Goal: Task Accomplishment & Management: Manage account settings

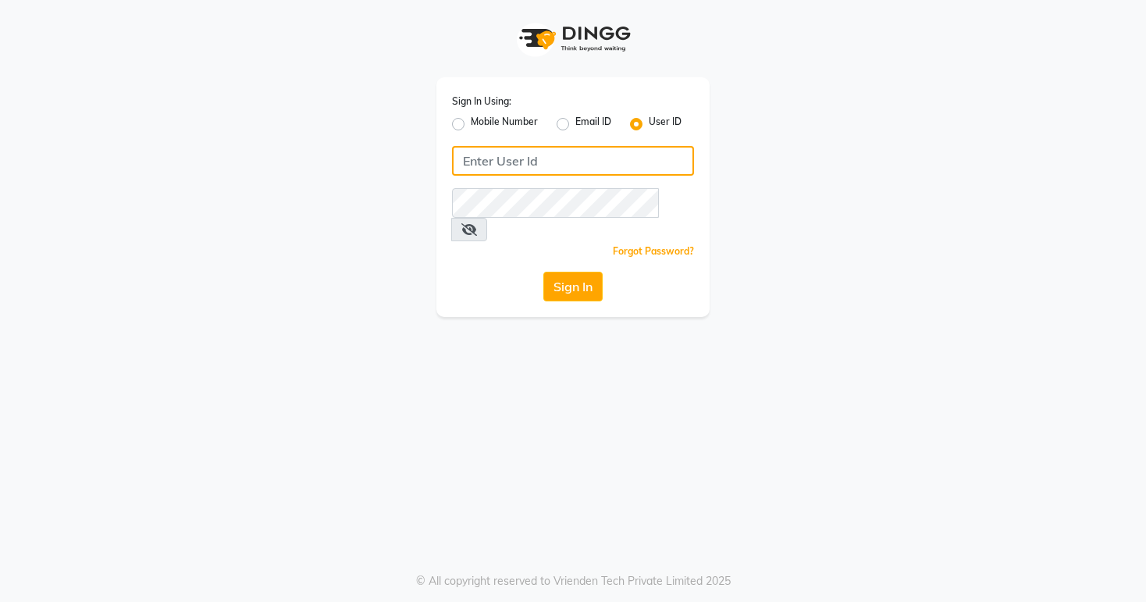
click at [525, 166] on input "Username" at bounding box center [573, 161] width 242 height 30
type input "kayakalpsalon"
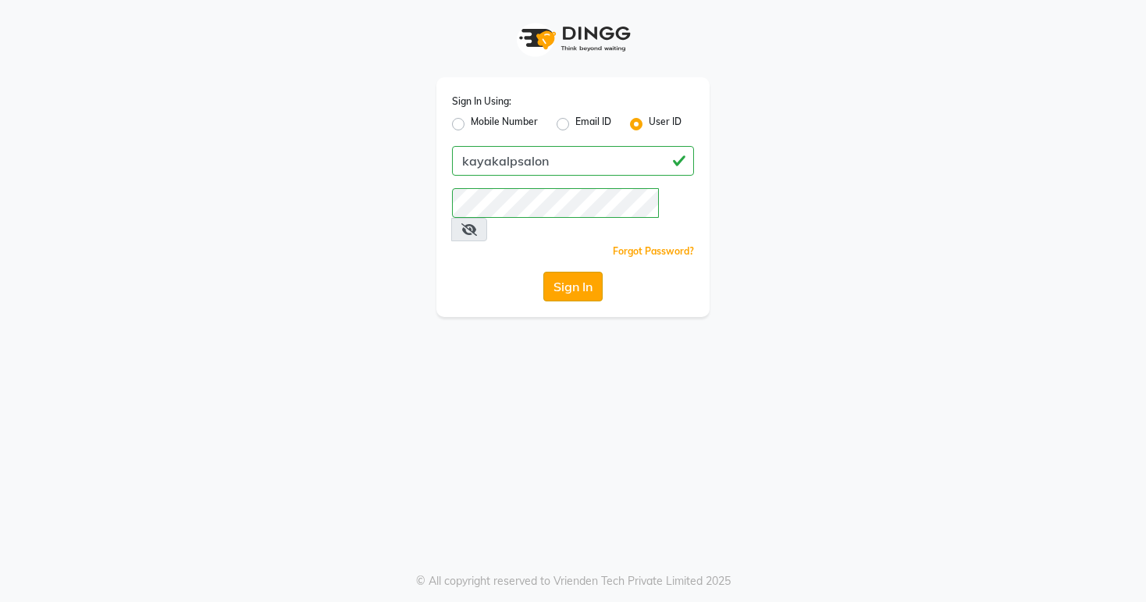
click at [561, 272] on button "Sign In" at bounding box center [572, 287] width 59 height 30
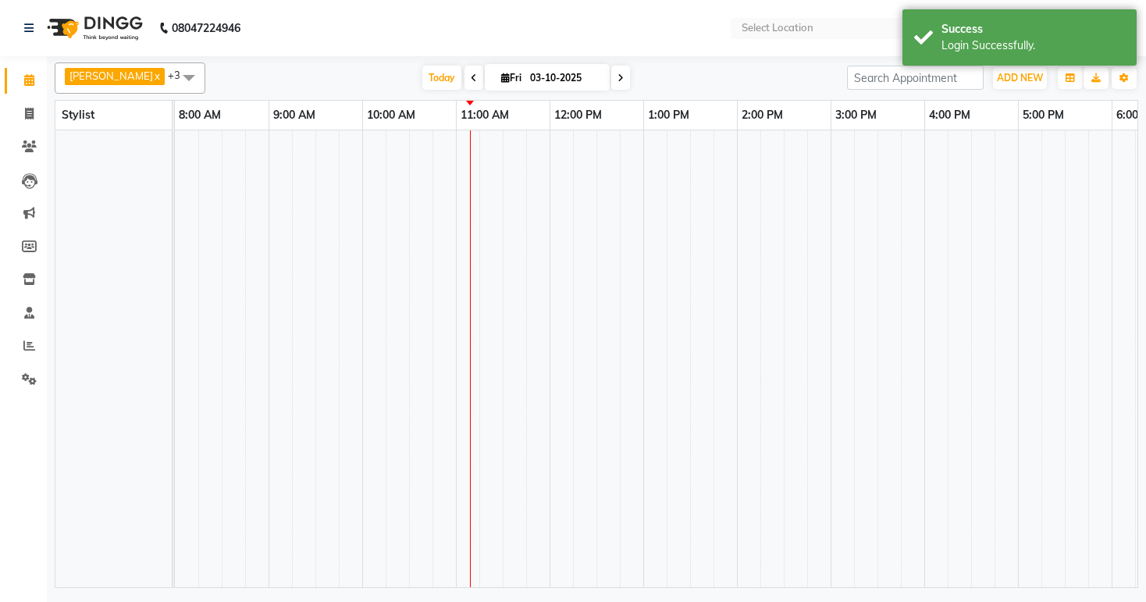
select select "en"
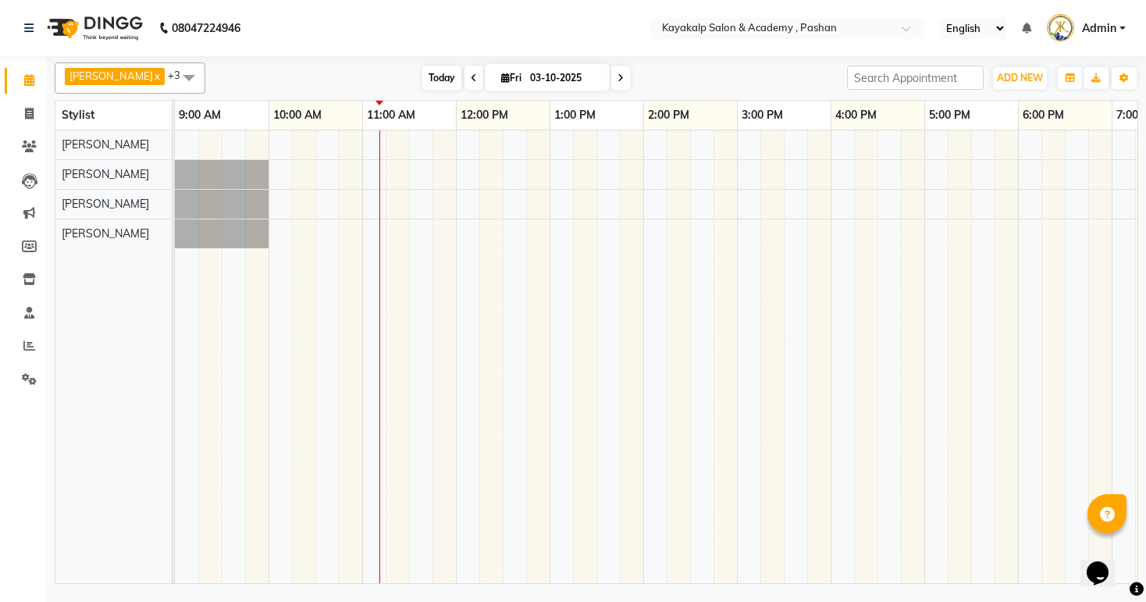
click at [432, 83] on span "Today" at bounding box center [441, 78] width 39 height 24
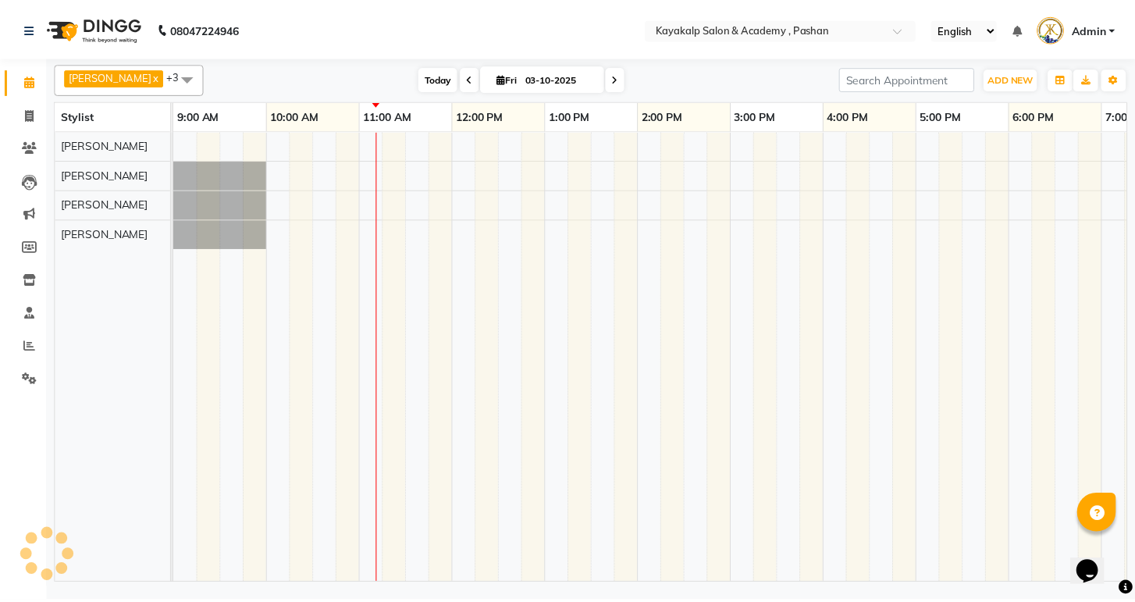
scroll to position [0, 161]
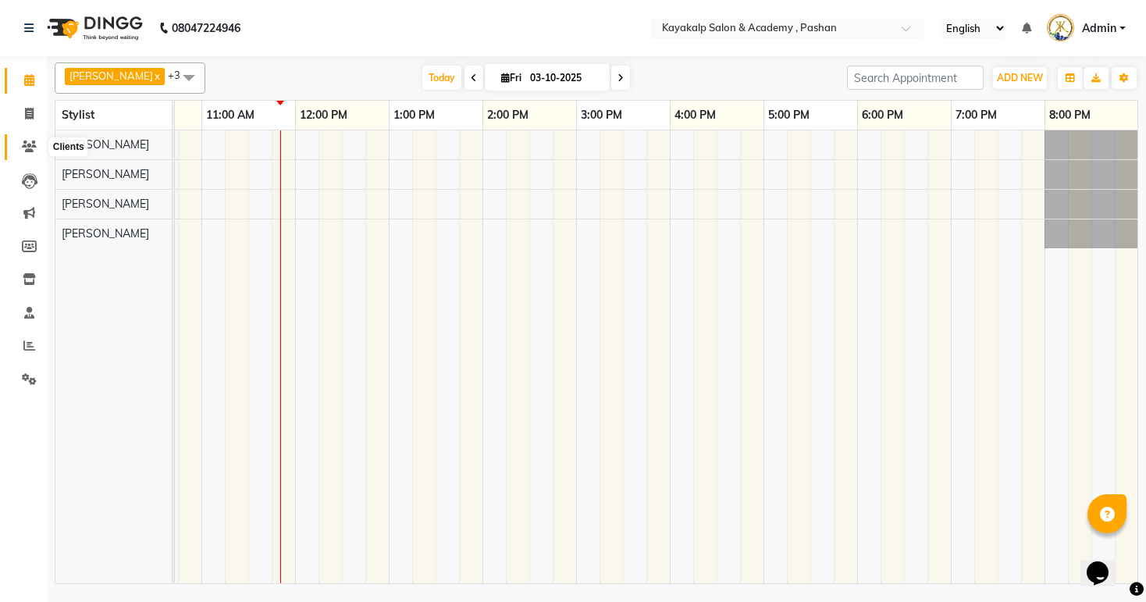
click at [30, 146] on icon at bounding box center [29, 147] width 15 height 12
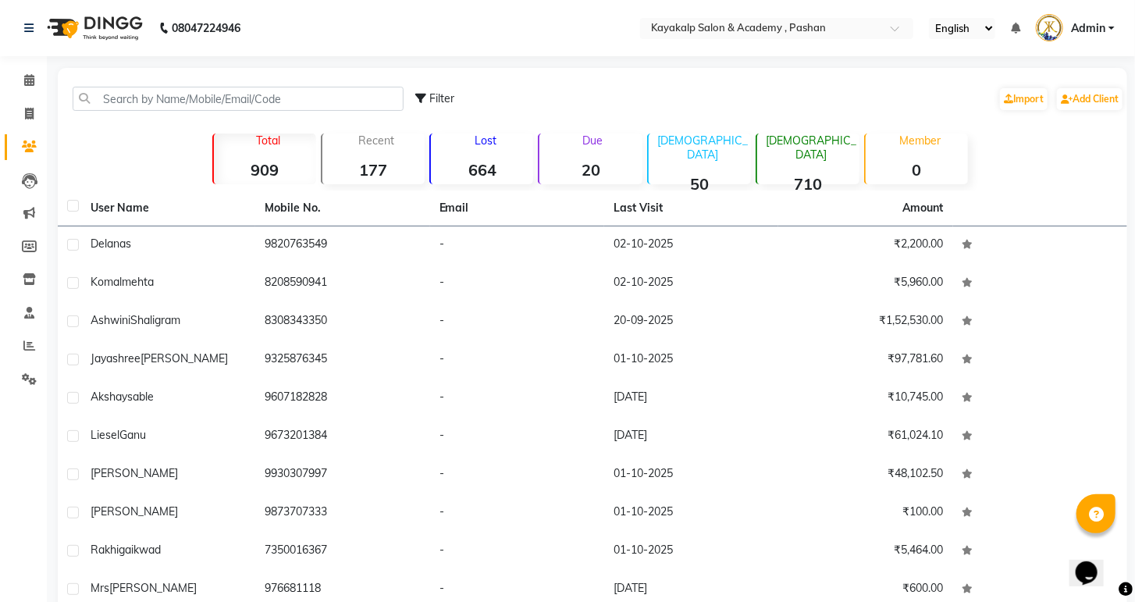
click at [621, 162] on strong "20" at bounding box center [591, 170] width 102 height 20
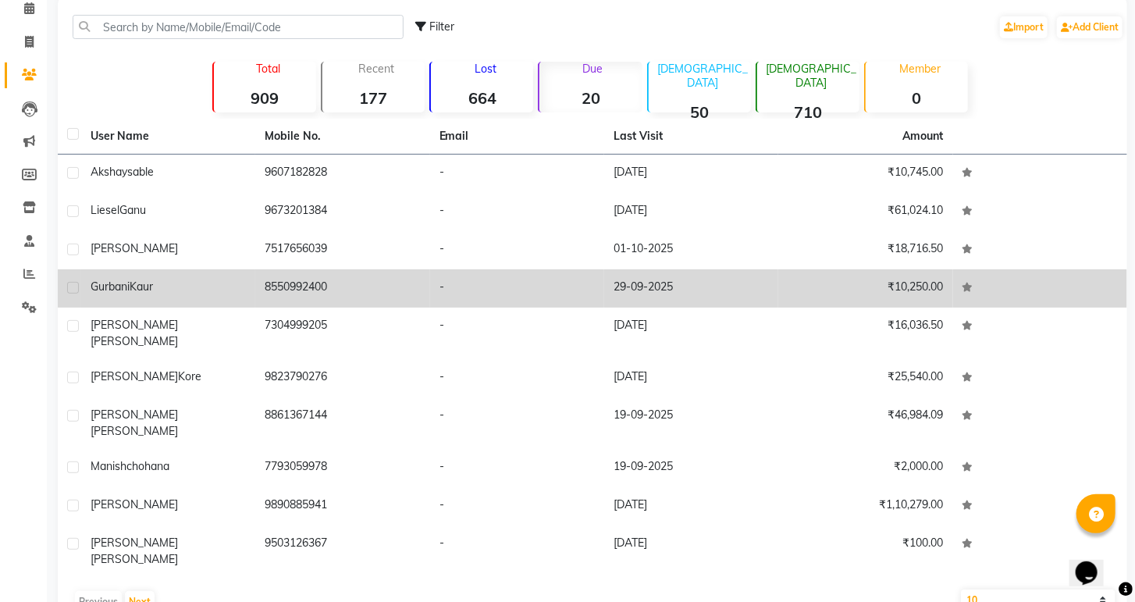
scroll to position [73, 0]
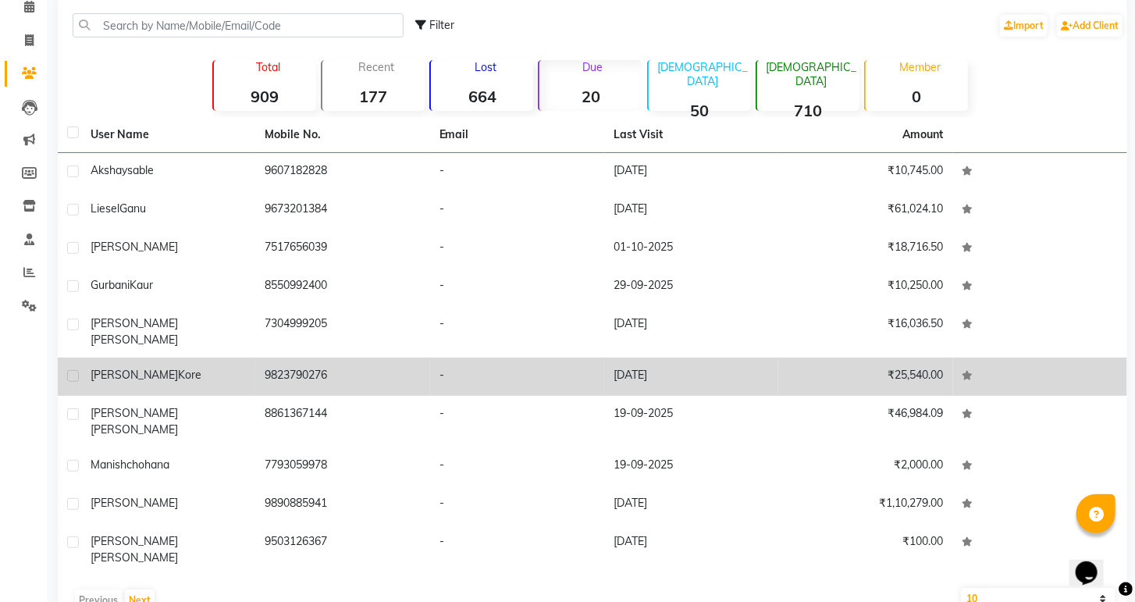
click at [329, 358] on td "9823790276" at bounding box center [342, 377] width 174 height 38
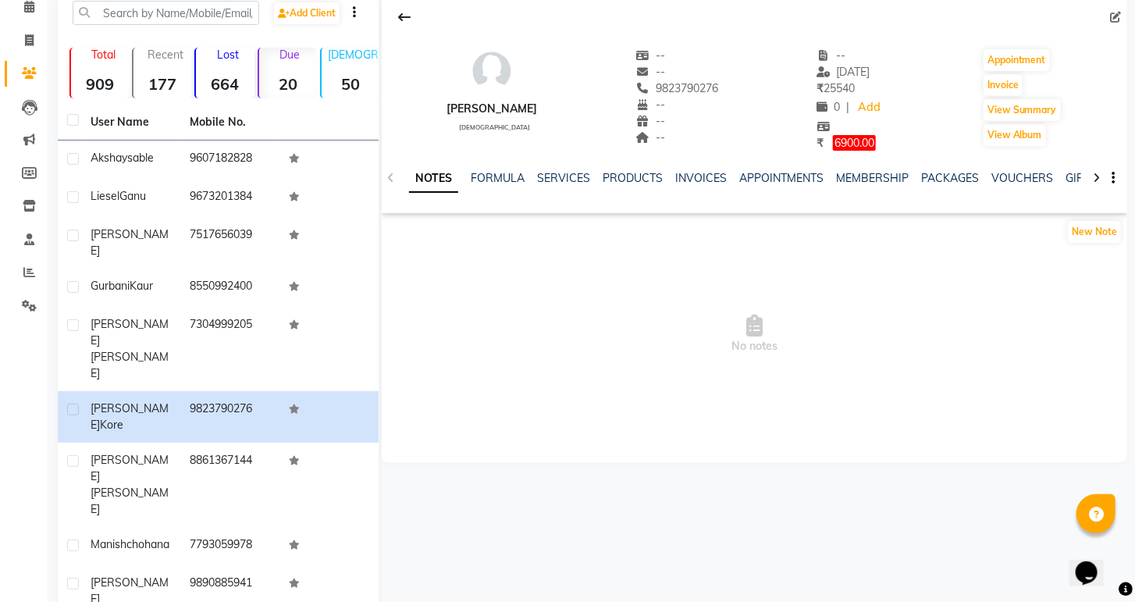
click at [222, 76] on strong "664" at bounding box center [225, 84] width 58 height 20
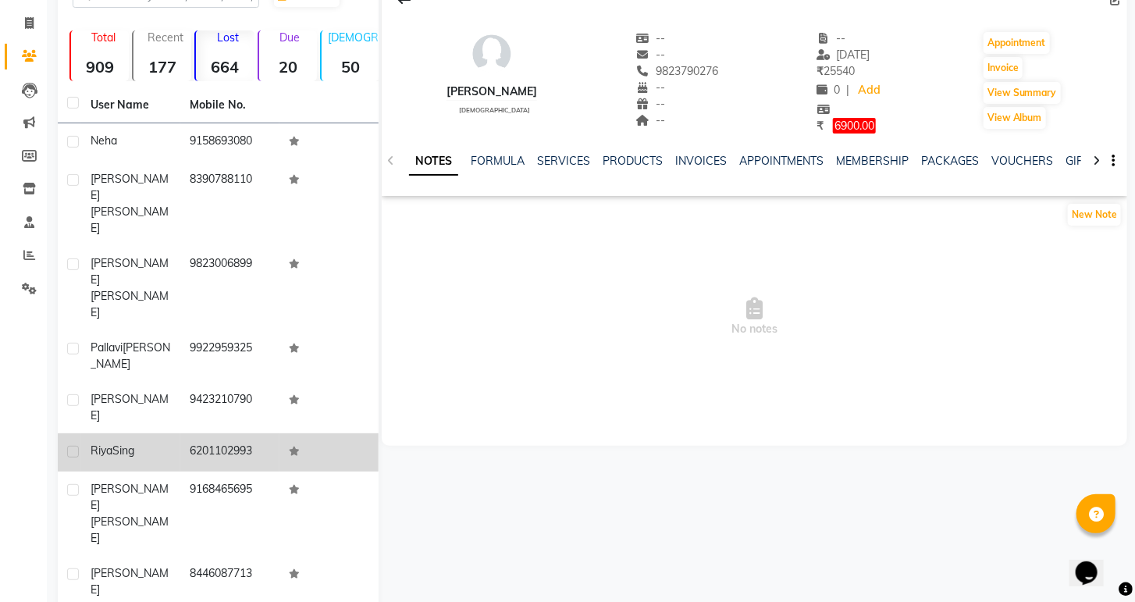
scroll to position [101, 0]
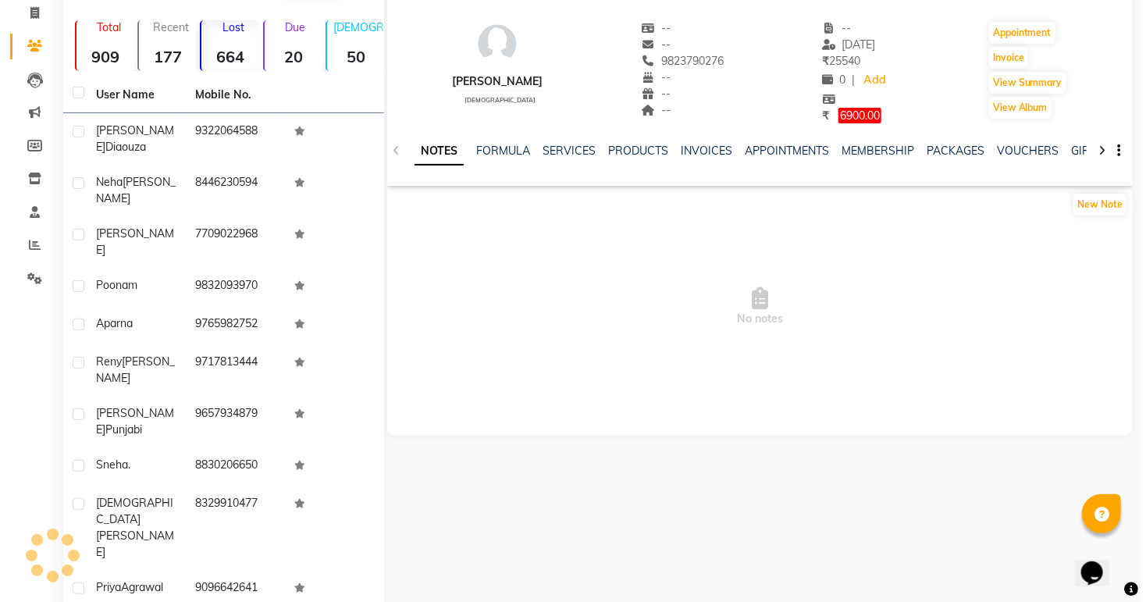
scroll to position [75, 0]
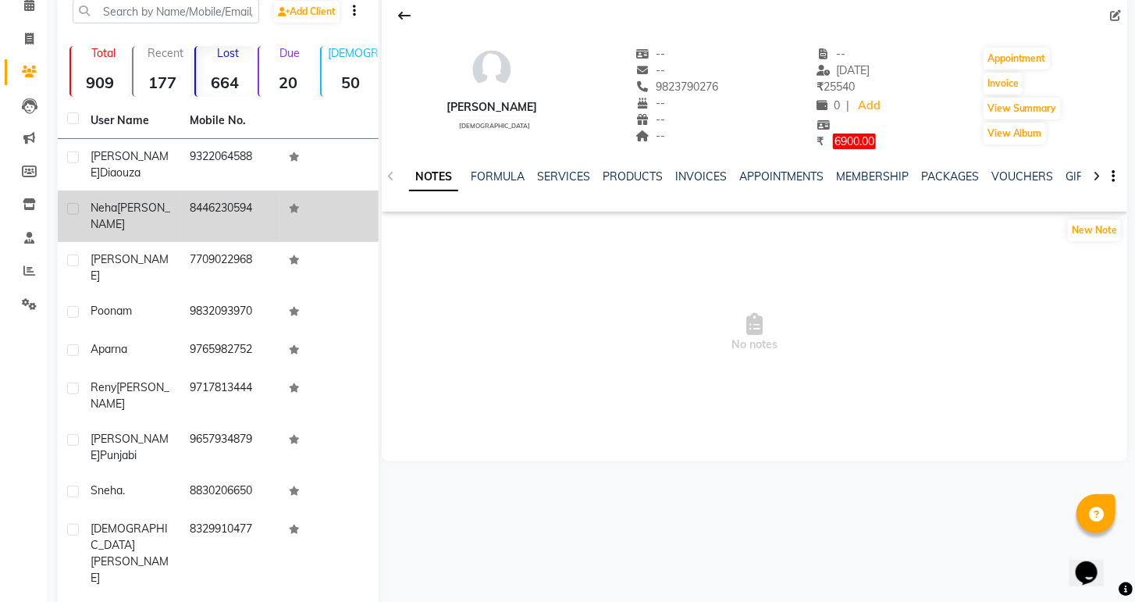
click at [69, 203] on label at bounding box center [73, 209] width 12 height 12
click at [69, 205] on input "checkbox" at bounding box center [72, 210] width 10 height 10
checkbox input "true"
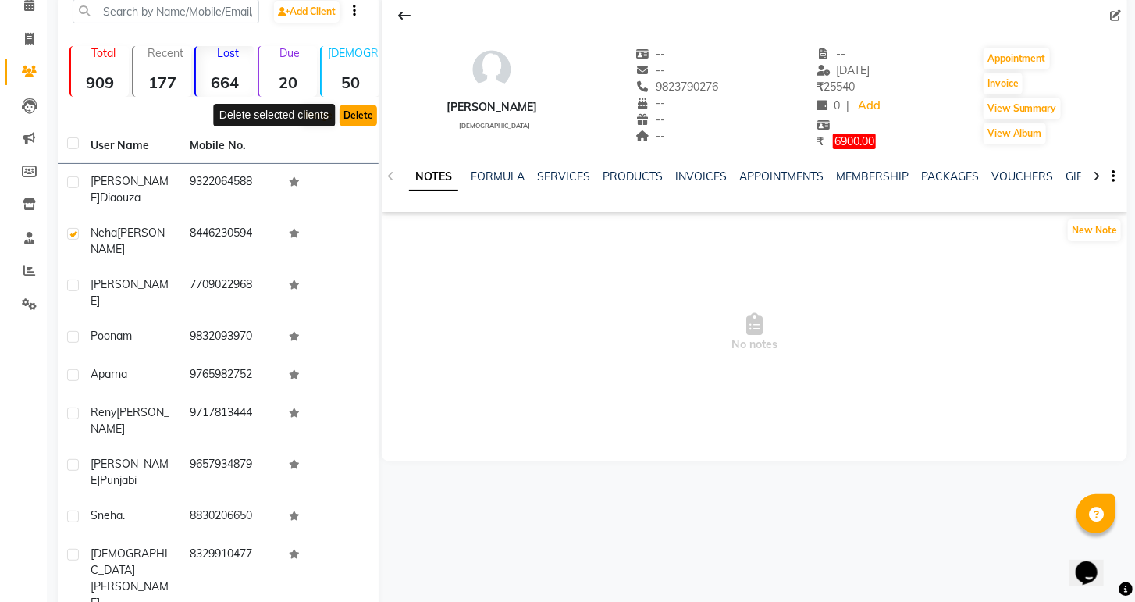
click at [362, 112] on button "Delete" at bounding box center [358, 116] width 37 height 22
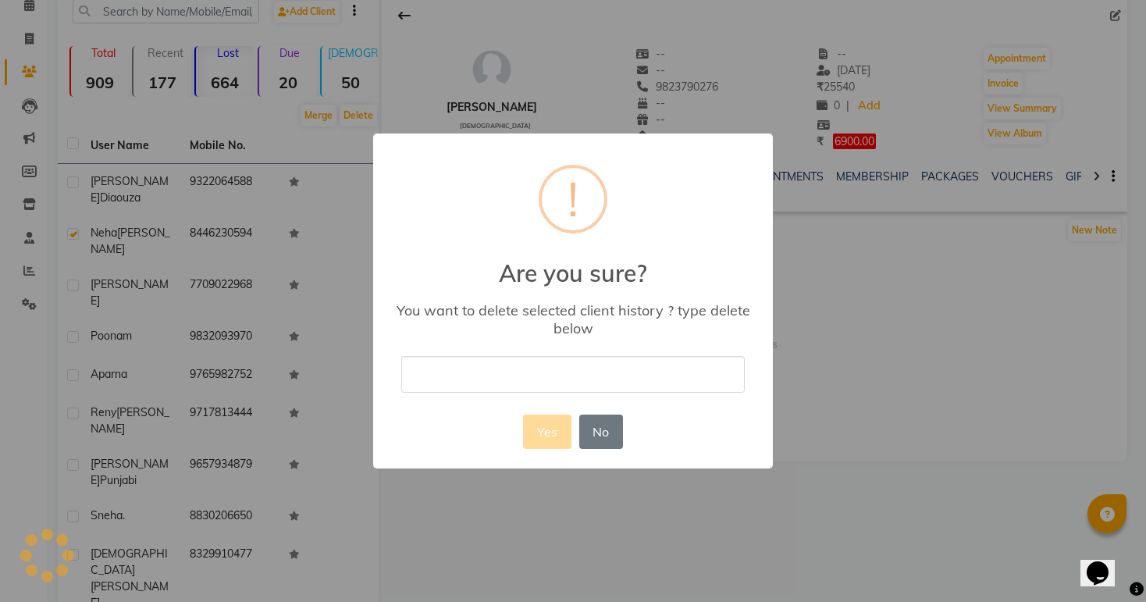
click at [506, 364] on input "text" at bounding box center [573, 374] width 344 height 37
type input "bbbgggg"
click at [600, 434] on button "No" at bounding box center [601, 432] width 44 height 34
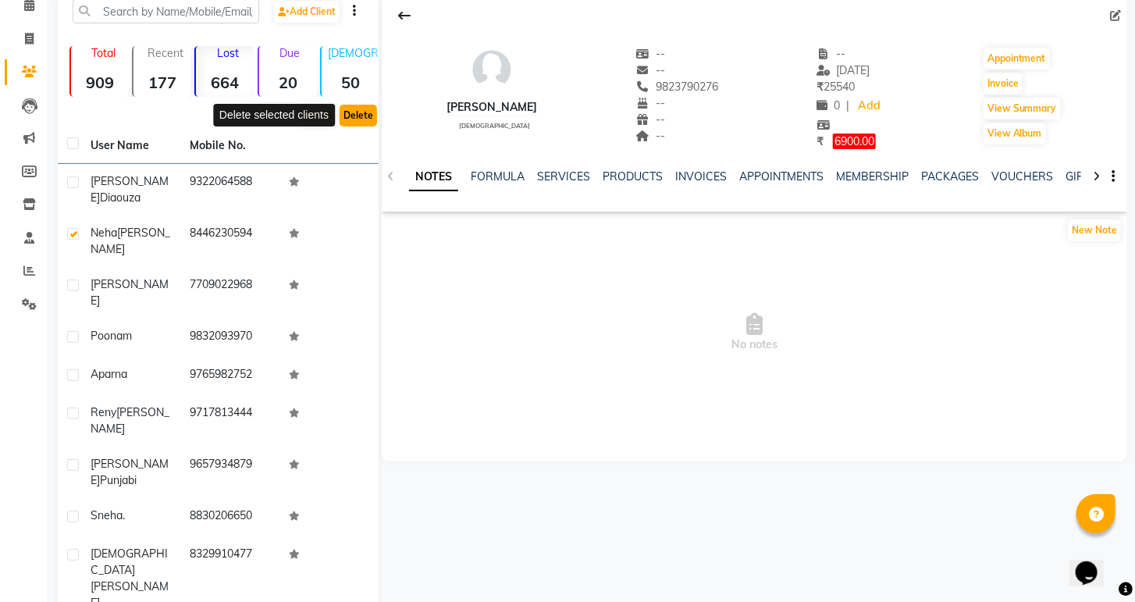
click at [357, 117] on button "Delete" at bounding box center [358, 116] width 37 height 22
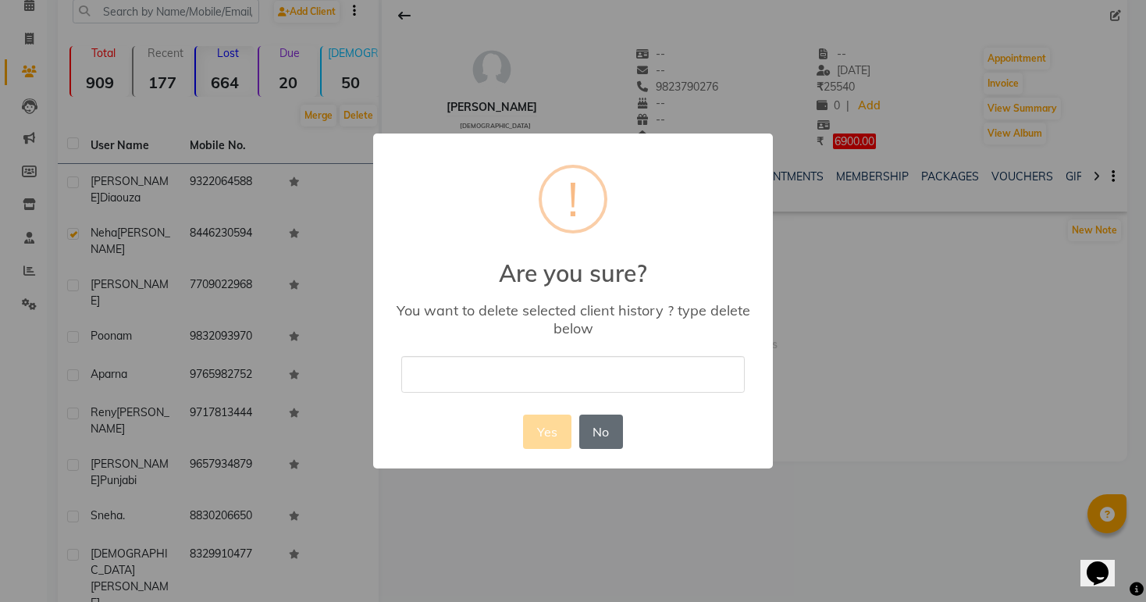
click at [599, 428] on button "No" at bounding box center [601, 432] width 44 height 34
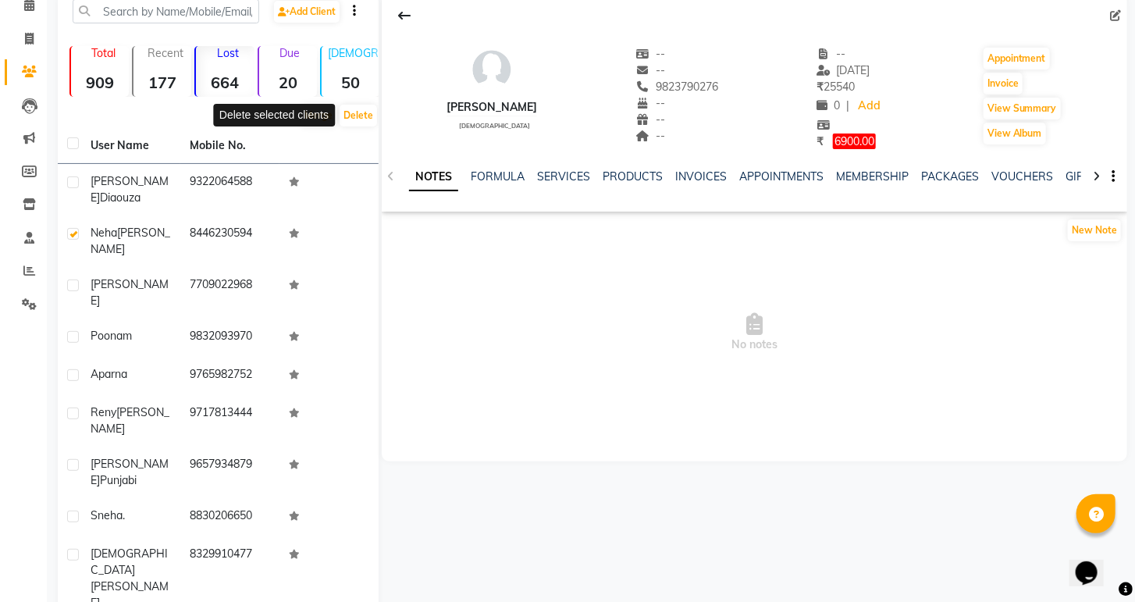
click at [703, 183] on div "INVOICES" at bounding box center [701, 177] width 52 height 16
click at [703, 169] on div "INVOICES" at bounding box center [701, 177] width 52 height 16
click at [700, 174] on link "INVOICES" at bounding box center [701, 176] width 52 height 14
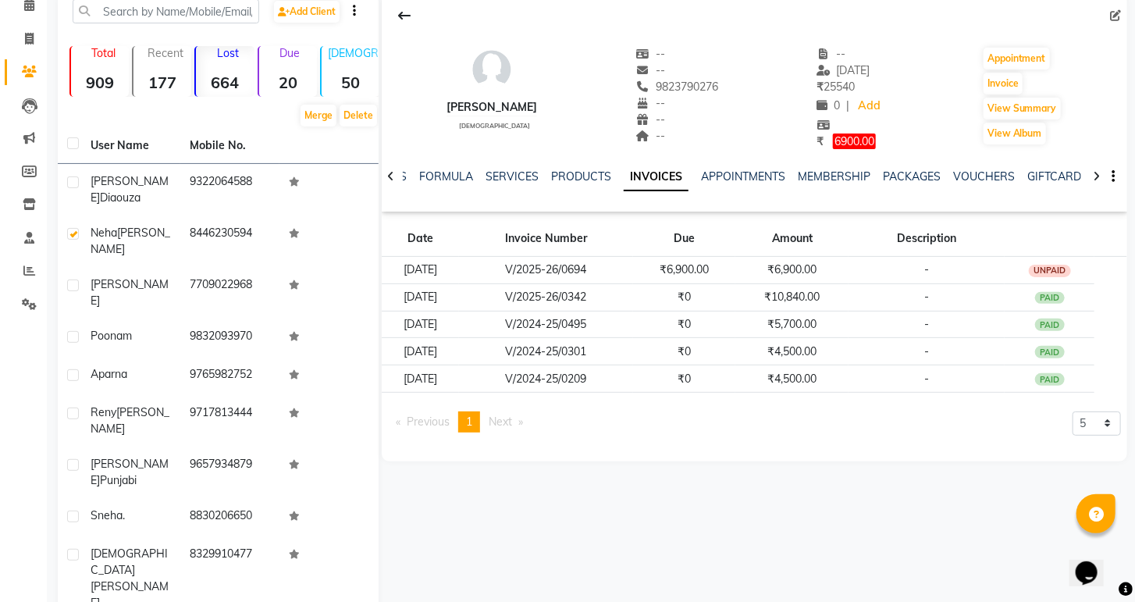
click at [1111, 176] on button "button" at bounding box center [1110, 177] width 9 height 16
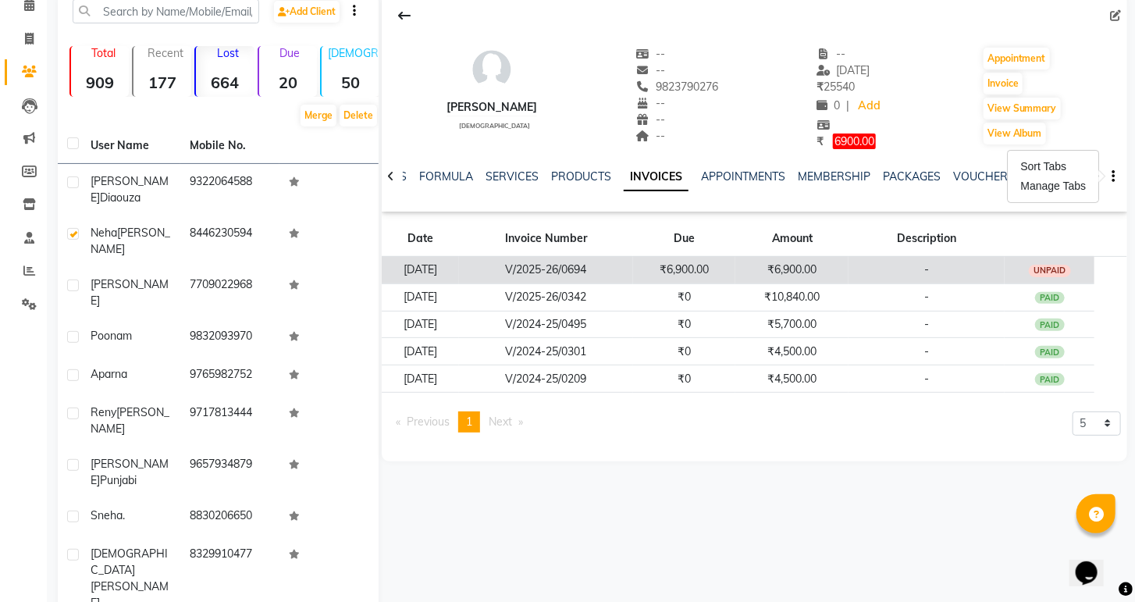
click at [451, 273] on td "[DATE]" at bounding box center [420, 269] width 77 height 27
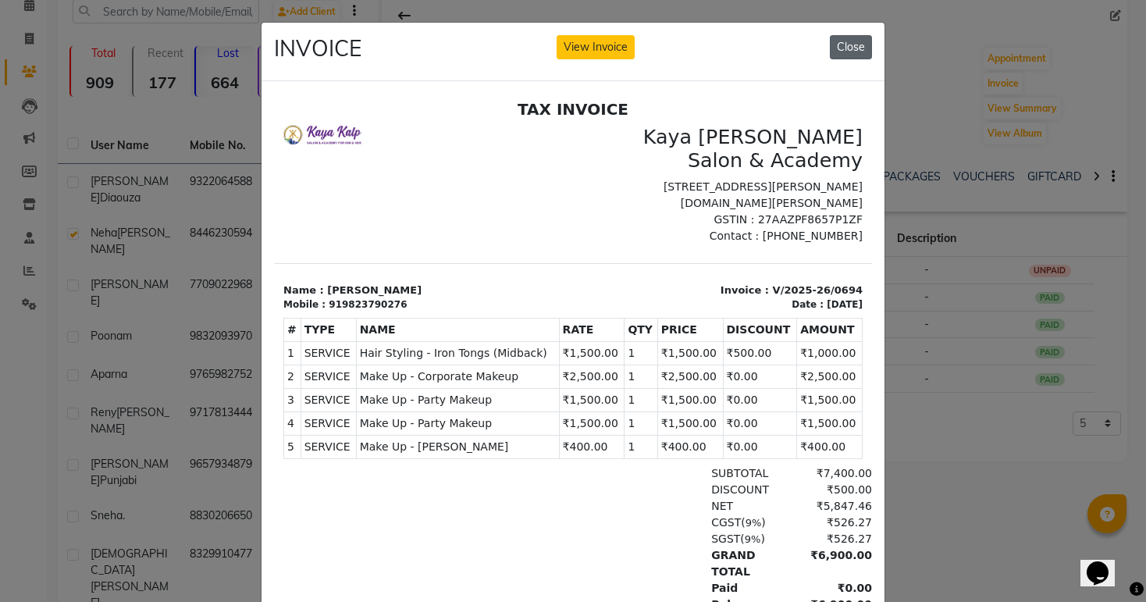
click at [847, 50] on button "Close" at bounding box center [851, 47] width 42 height 24
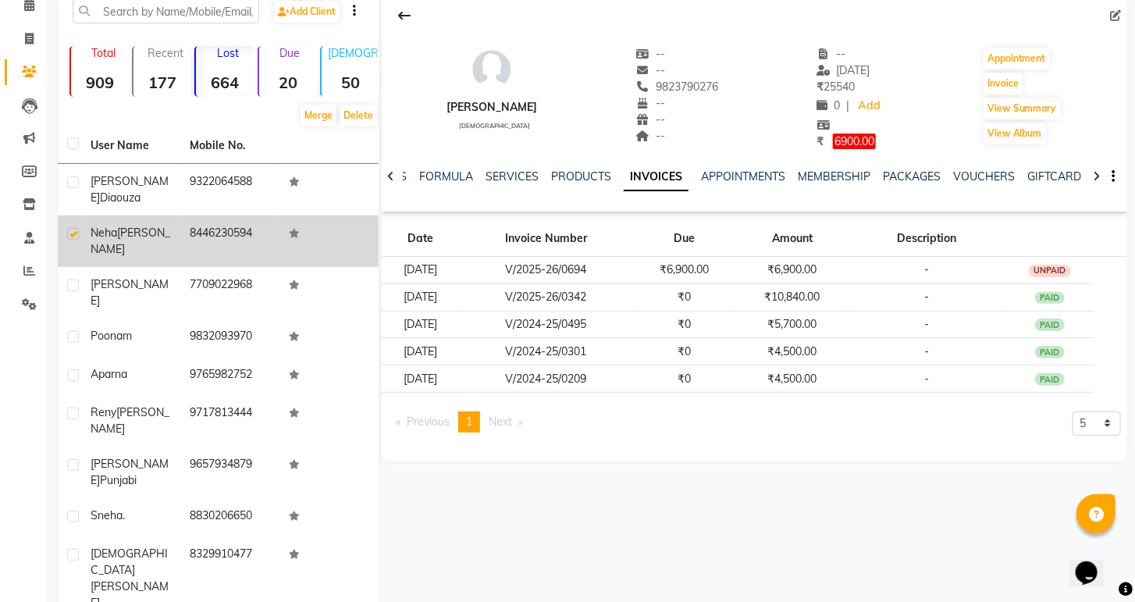
click at [184, 215] on td "8446230594" at bounding box center [229, 241] width 99 height 52
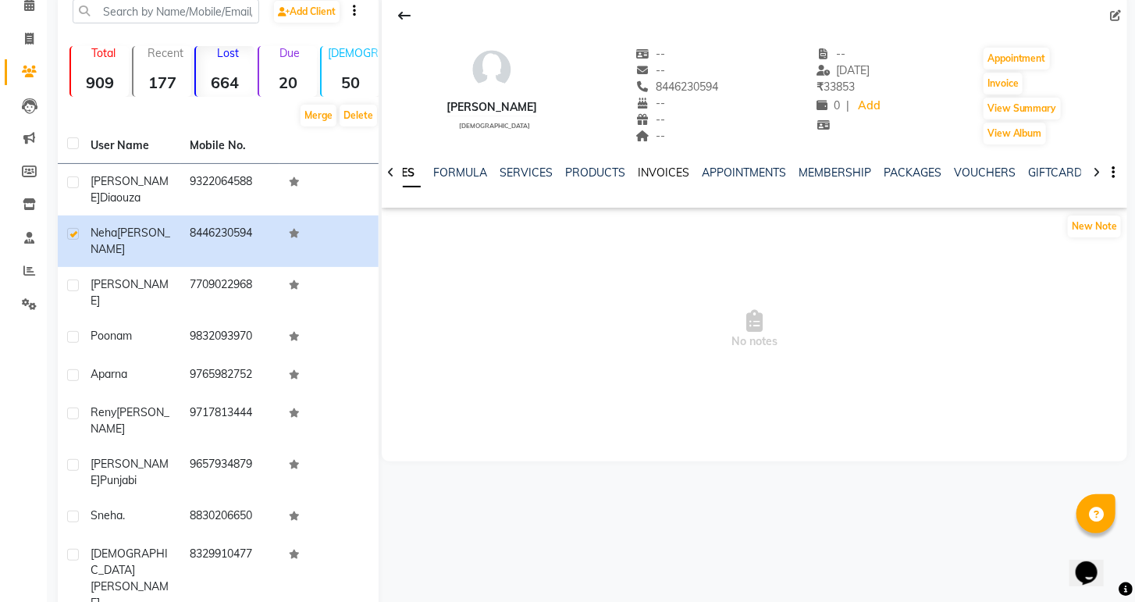
click at [642, 170] on link "INVOICES" at bounding box center [664, 173] width 52 height 14
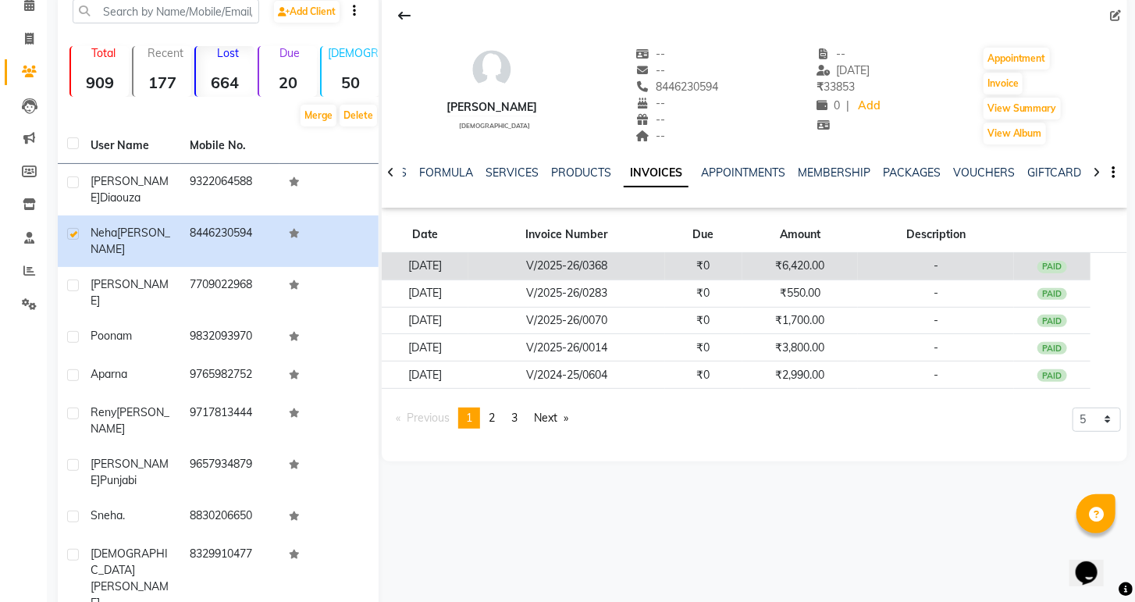
click at [791, 265] on td "₹6,420.00" at bounding box center [801, 266] width 116 height 27
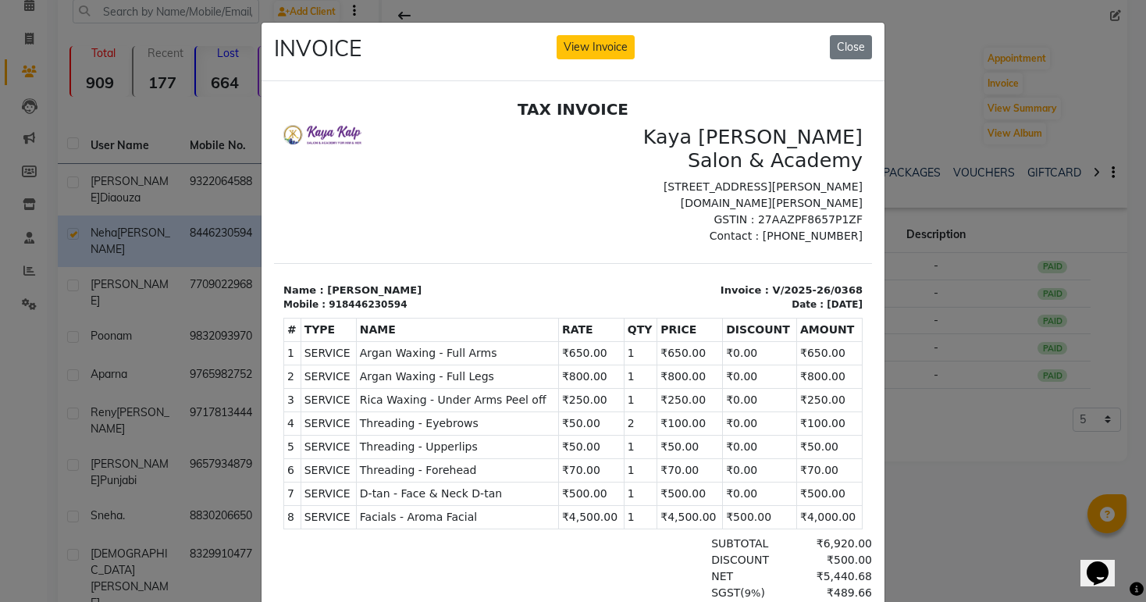
click at [1003, 176] on ngb-modal-window "INVOICE View Invoice Close" at bounding box center [573, 301] width 1146 height 602
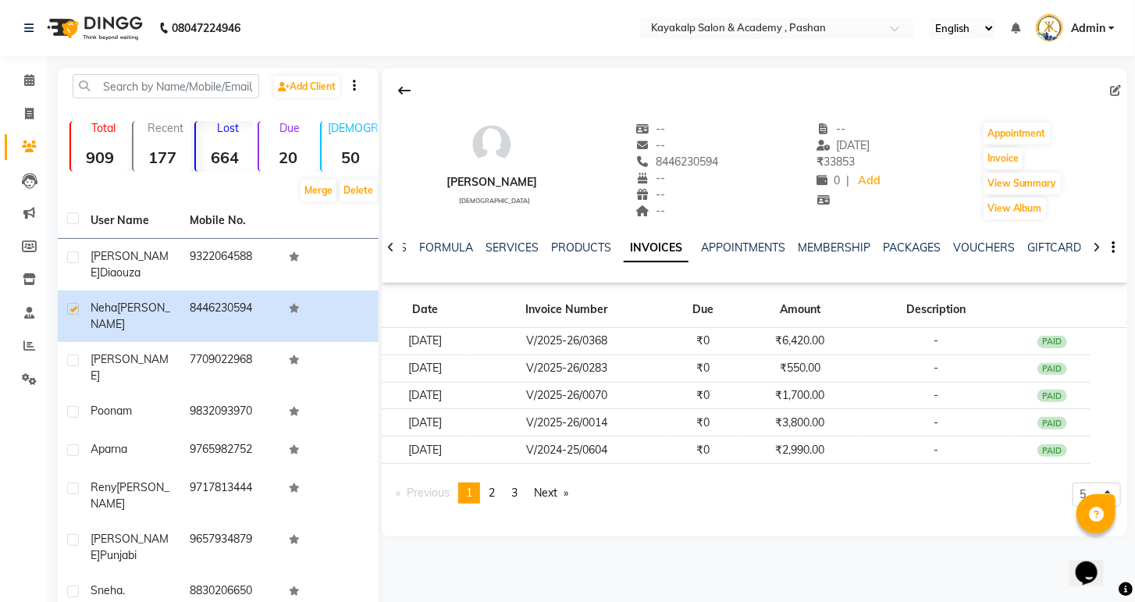
click at [222, 145] on div "Lost 664" at bounding box center [223, 146] width 59 height 51
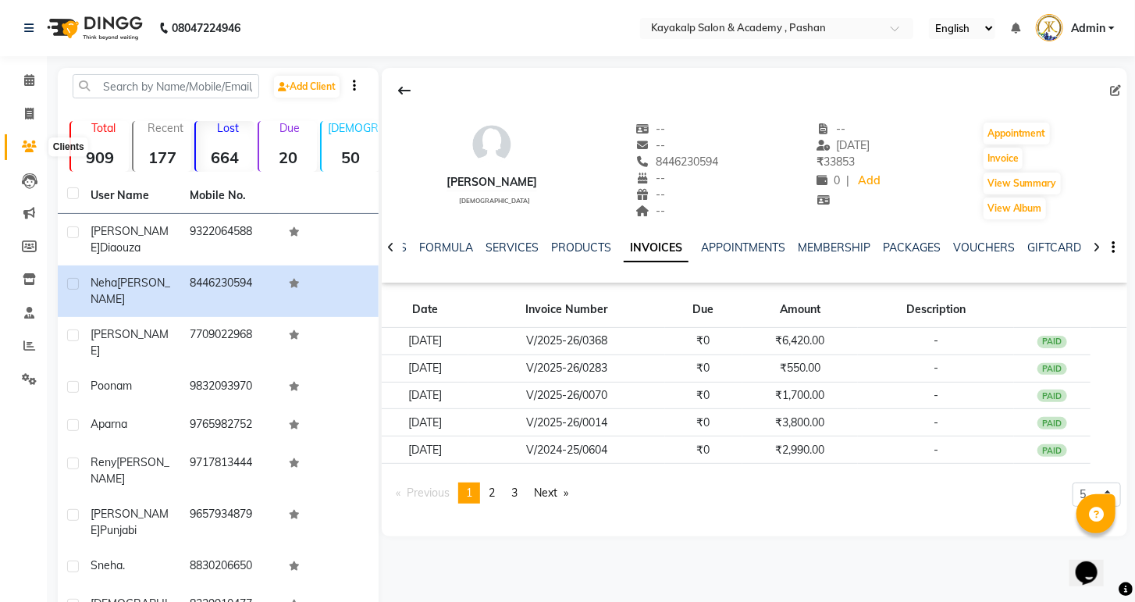
click at [32, 147] on icon at bounding box center [29, 147] width 15 height 12
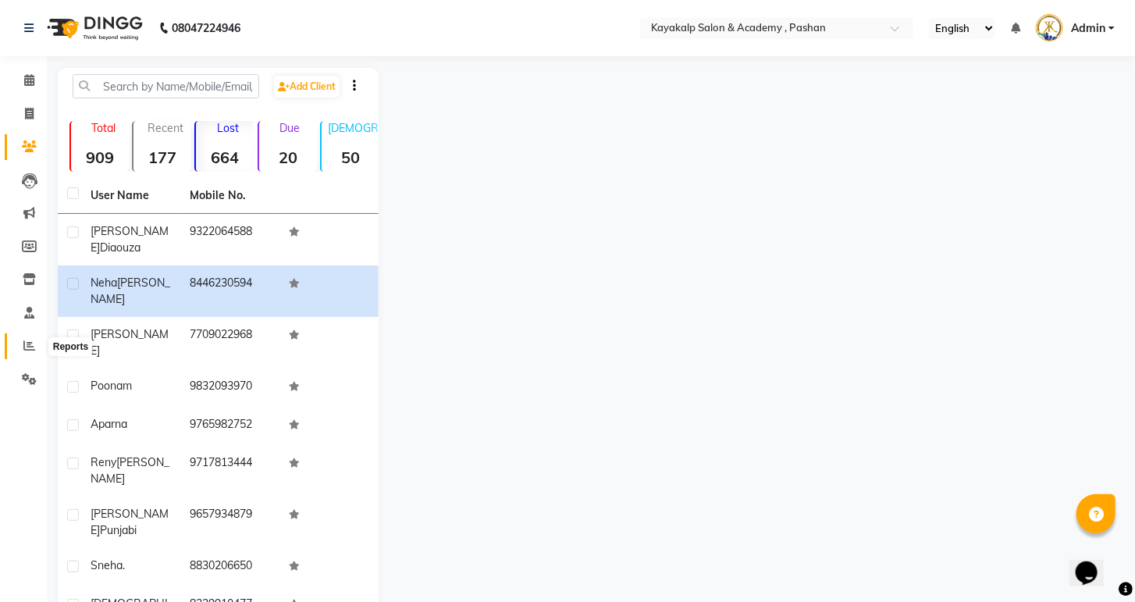
click at [23, 347] on icon at bounding box center [29, 346] width 12 height 12
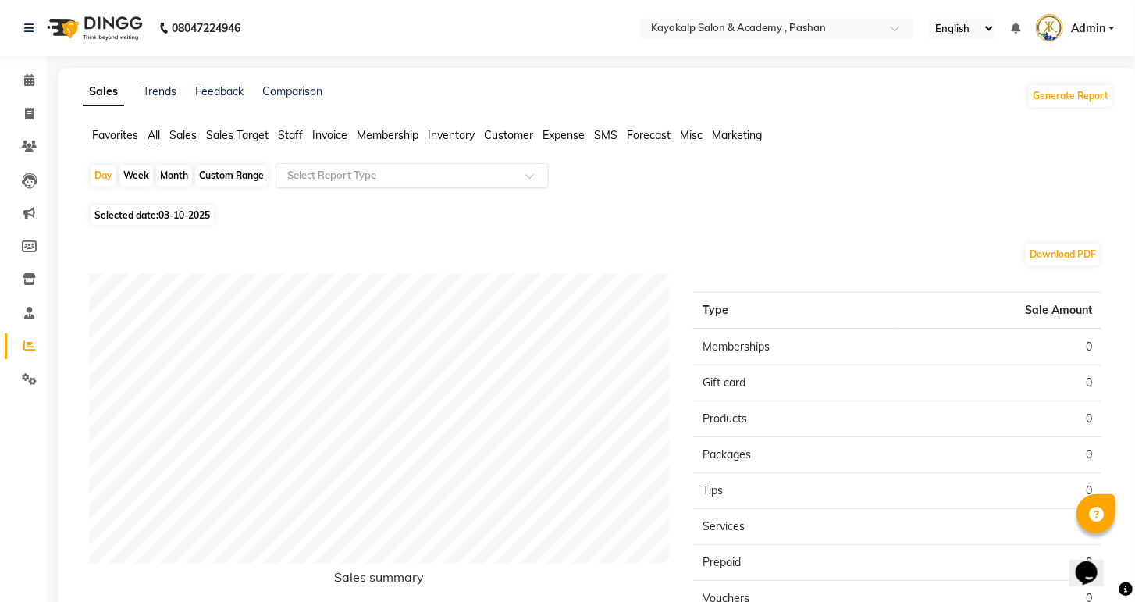
click at [322, 180] on input "text" at bounding box center [396, 176] width 225 height 16
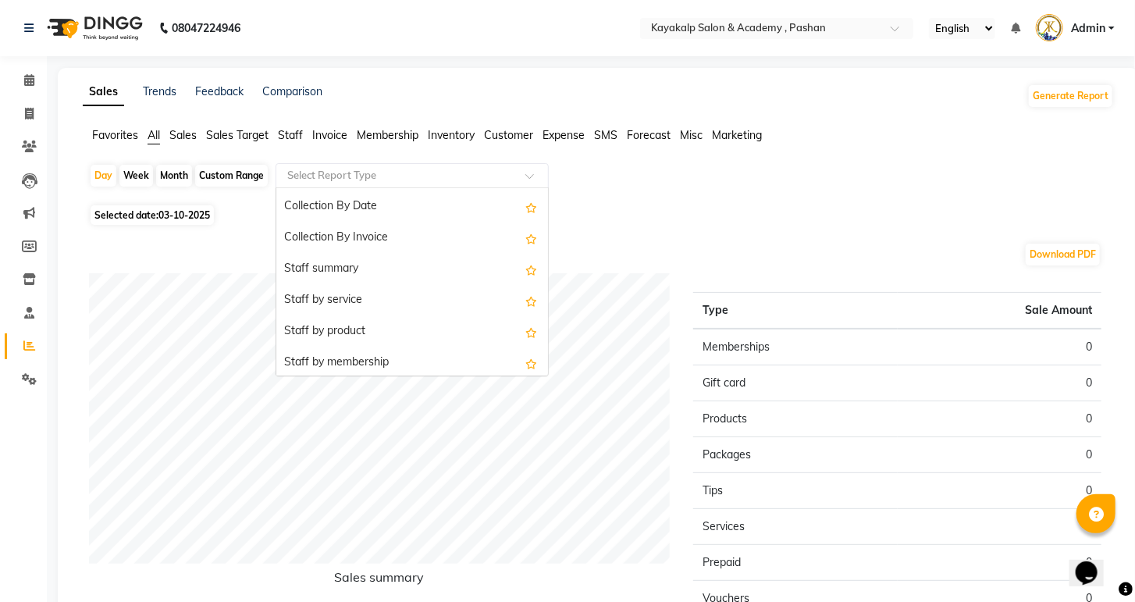
scroll to position [500, 0]
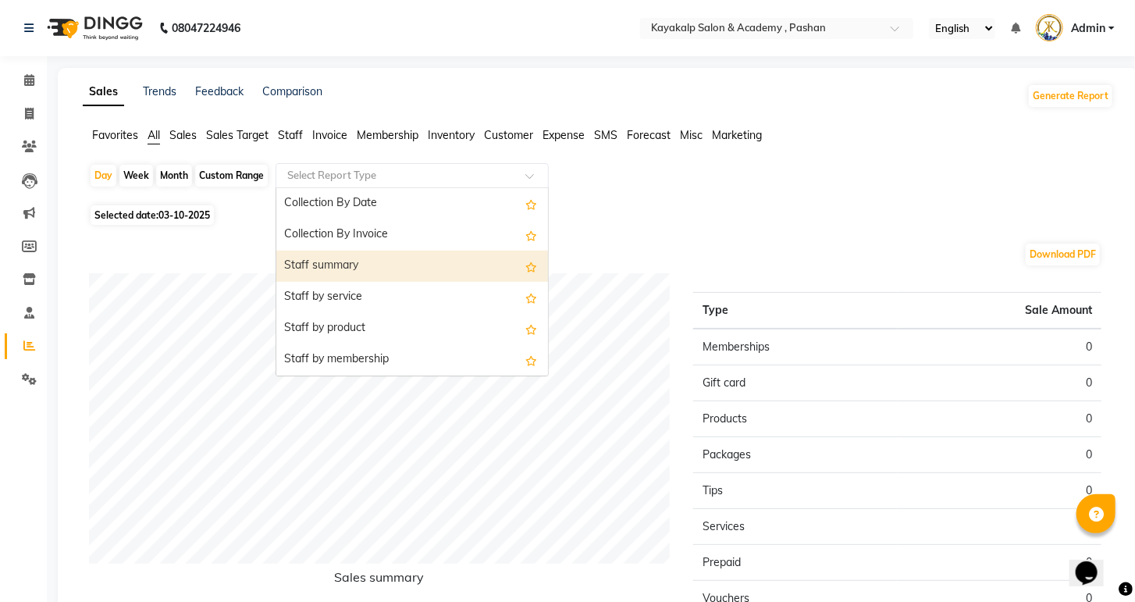
click at [350, 266] on div "Staff summary" at bounding box center [412, 266] width 272 height 31
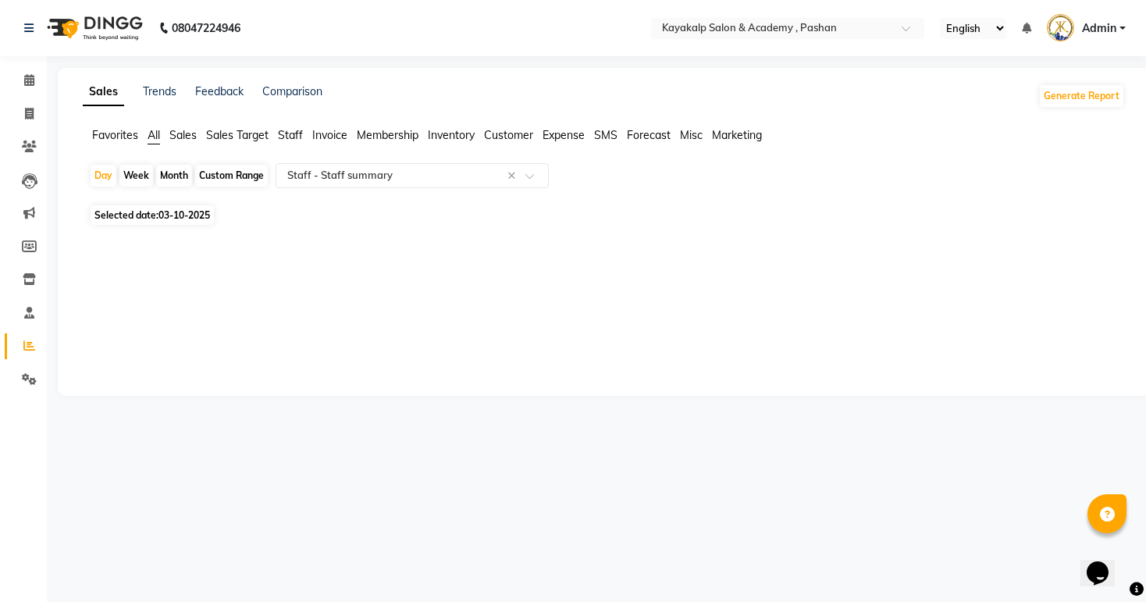
click at [219, 176] on div "Custom Range" at bounding box center [231, 176] width 73 height 22
select select "10"
select select "2025"
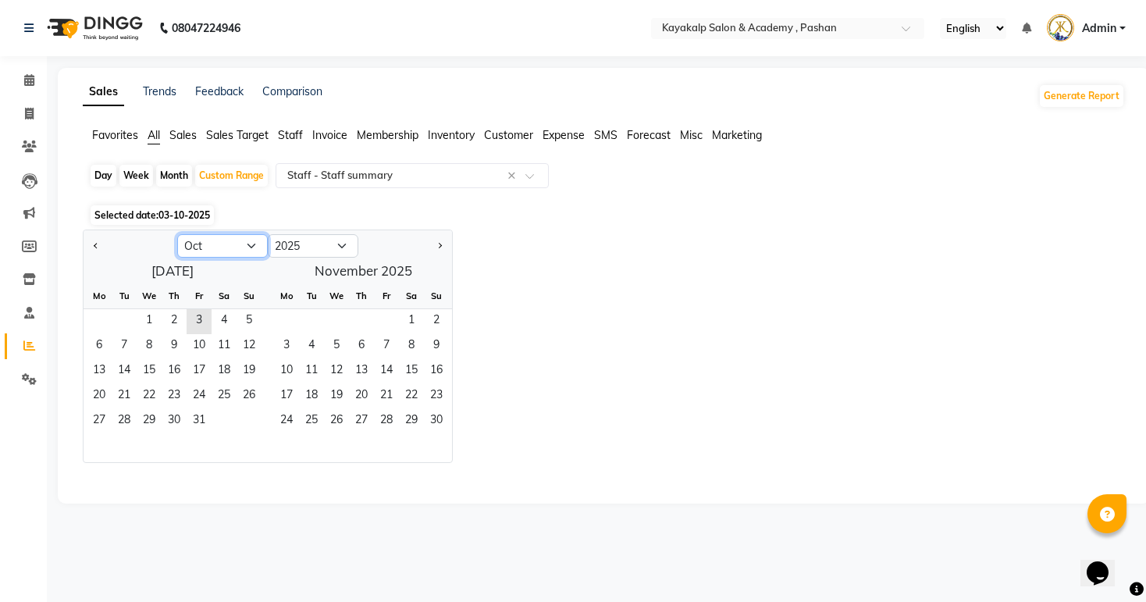
click at [190, 249] on select "Jan Feb Mar Apr May Jun [DATE] Aug Sep Oct Nov Dec" at bounding box center [222, 245] width 91 height 23
select select "9"
click at [177, 234] on select "Jan Feb Mar Apr May Jun [DATE] Aug Sep Oct Nov Dec" at bounding box center [222, 245] width 91 height 23
click at [104, 321] on span "1" at bounding box center [99, 321] width 25 height 25
click at [117, 409] on span "30" at bounding box center [124, 421] width 25 height 25
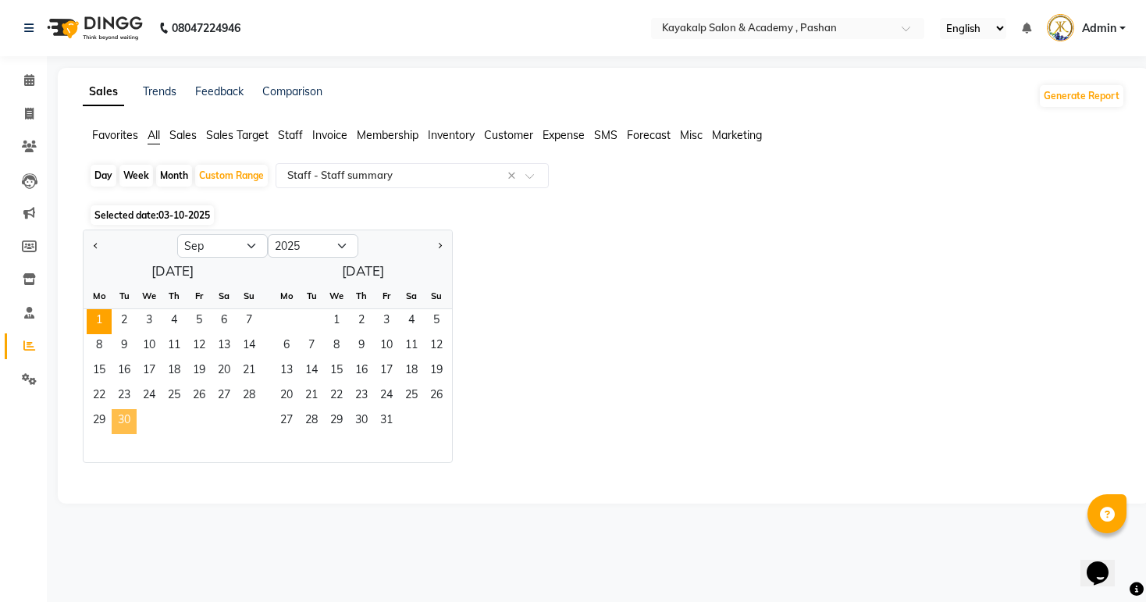
select select "filtered_report"
select select "csv"
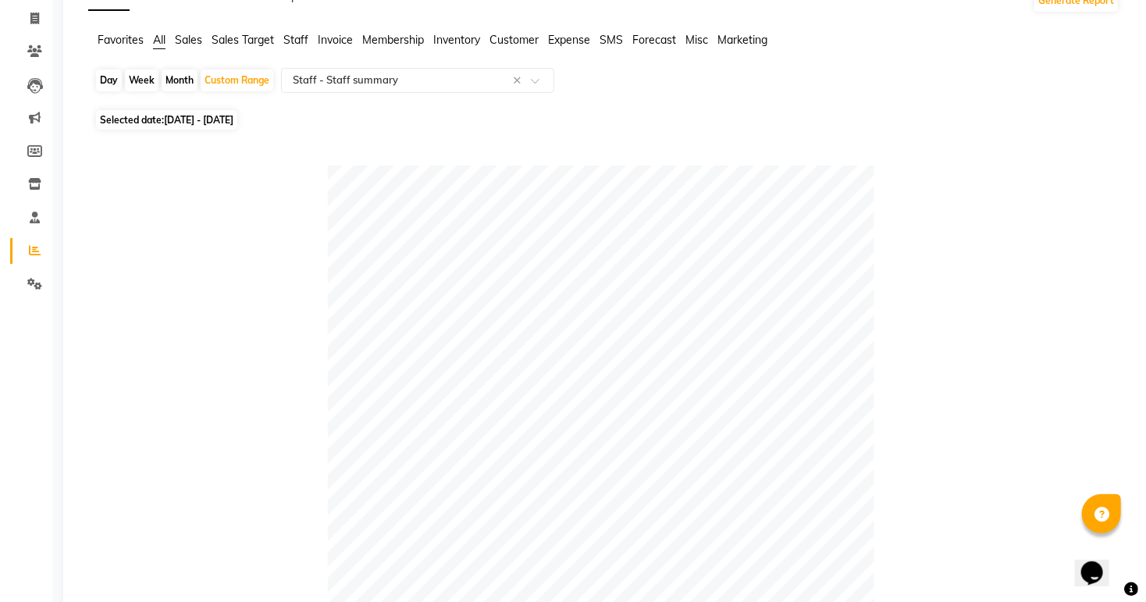
scroll to position [0, 0]
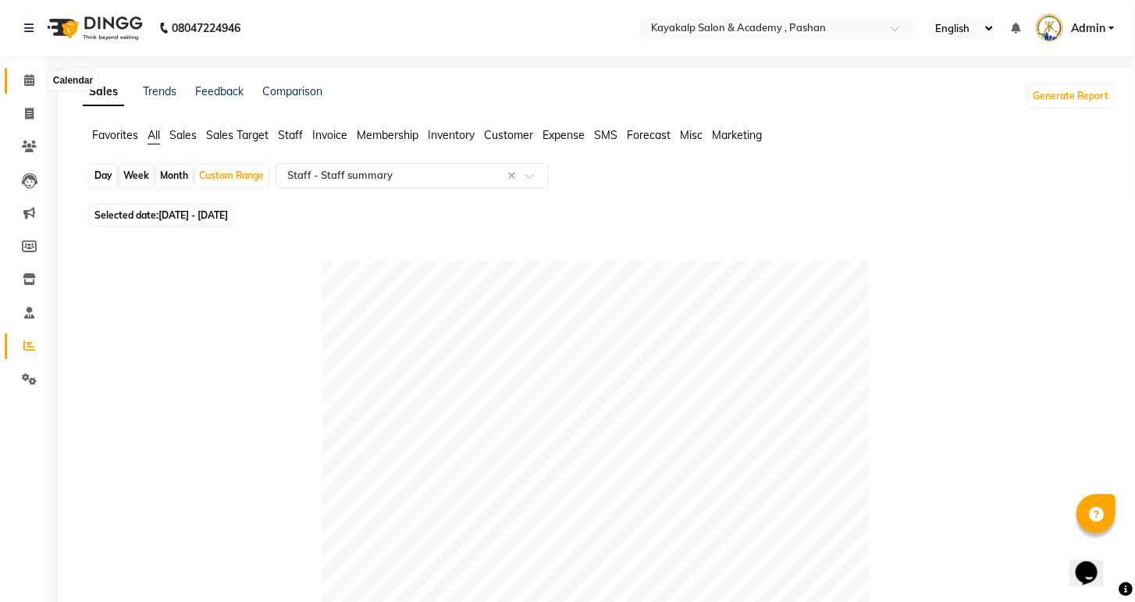
click at [30, 81] on icon at bounding box center [29, 80] width 10 height 12
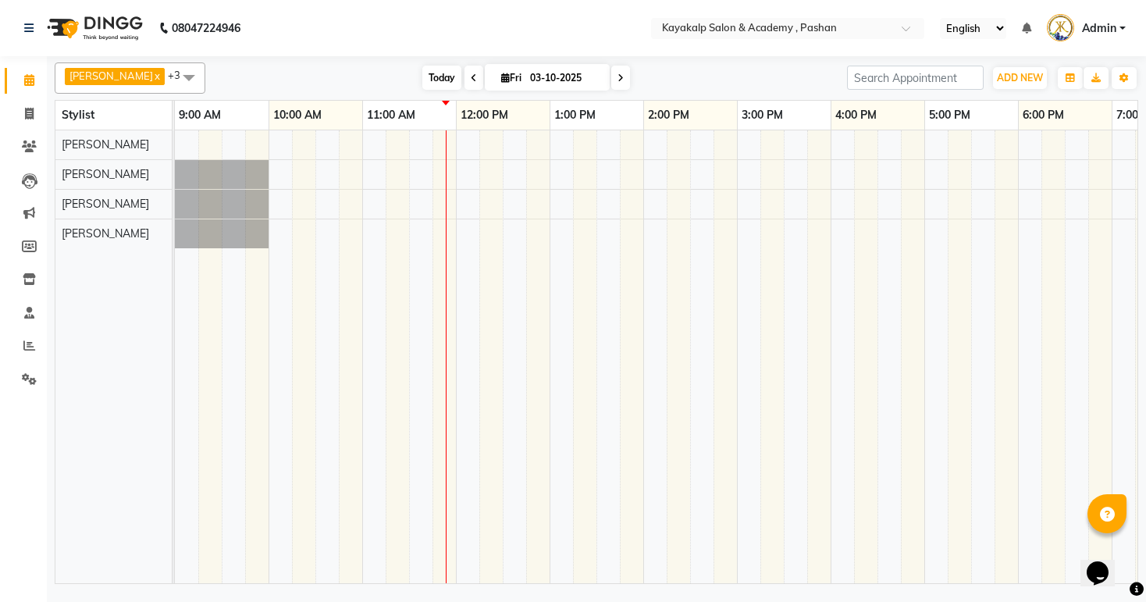
click at [430, 73] on span "Today" at bounding box center [441, 78] width 39 height 24
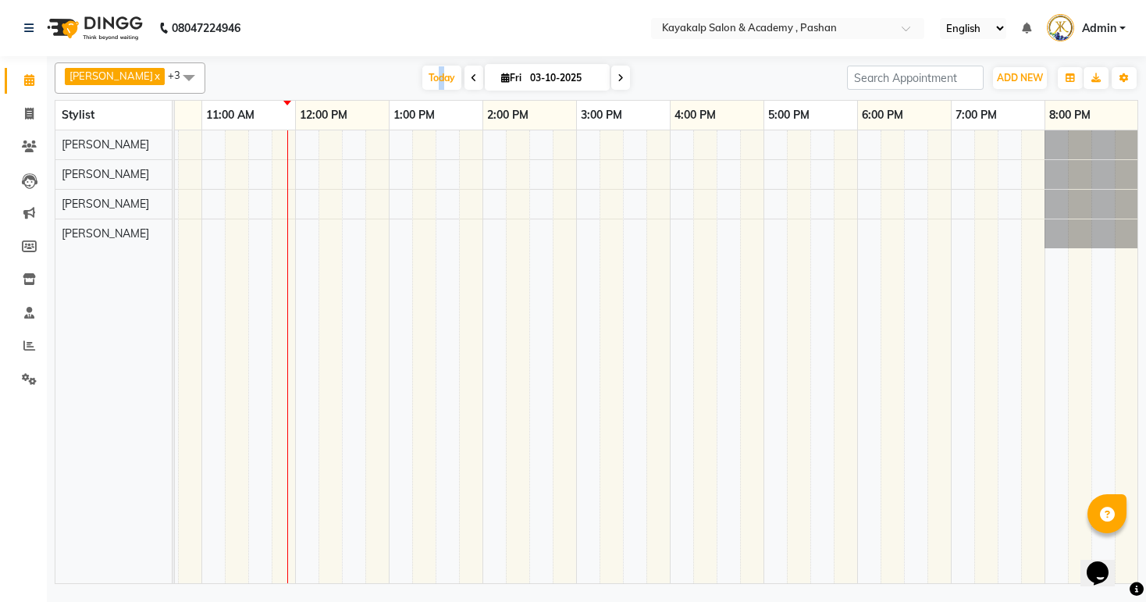
click at [815, 150] on div at bounding box center [576, 356] width 1124 height 453
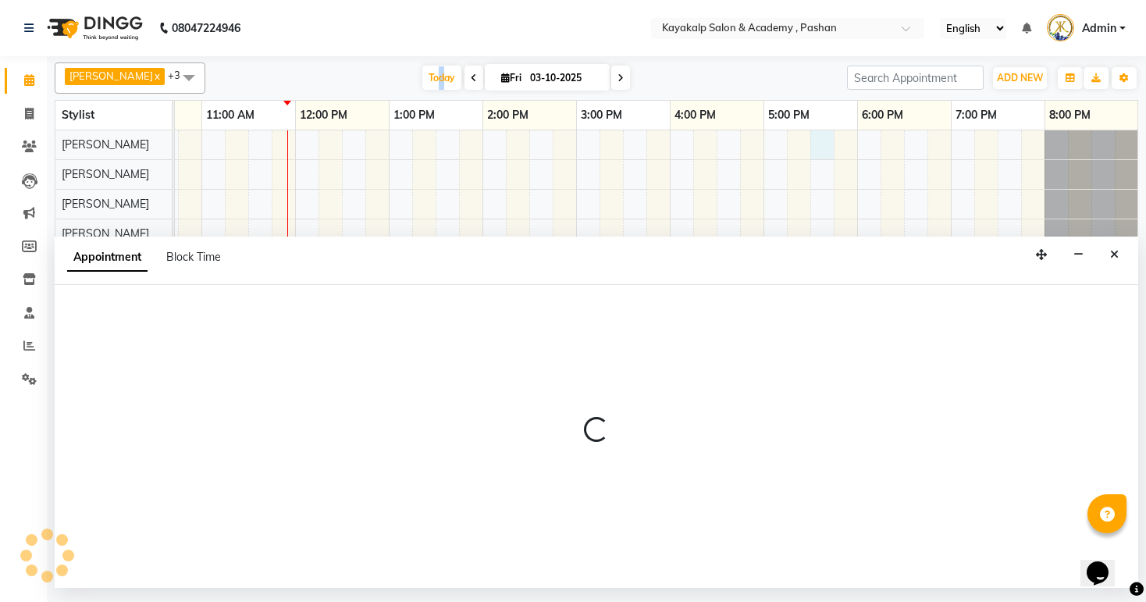
select select "29289"
select select "tentative"
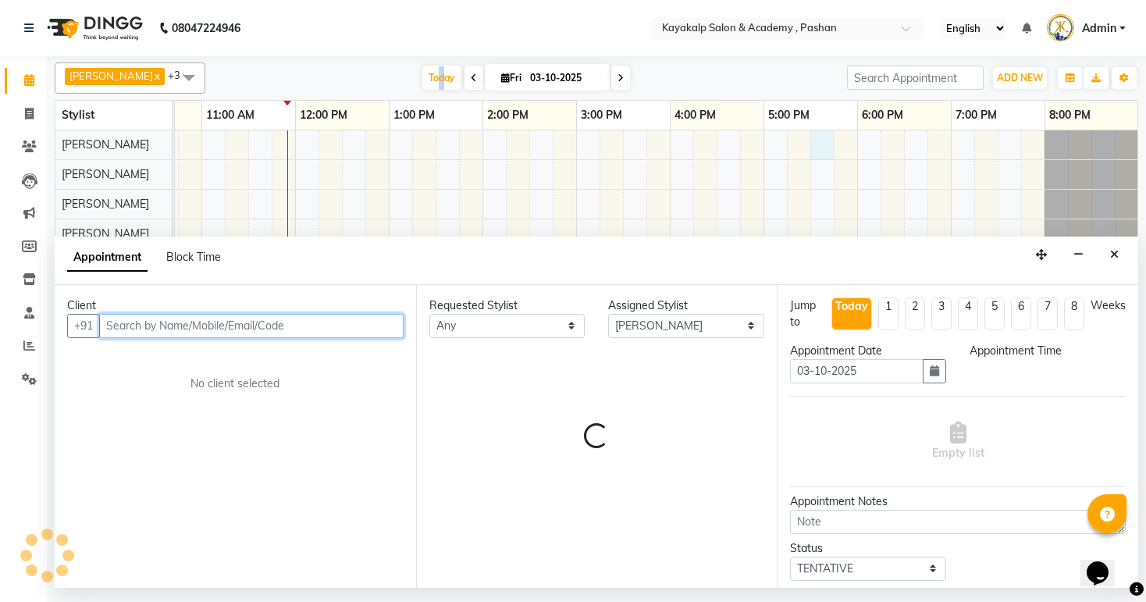
select select "1050"
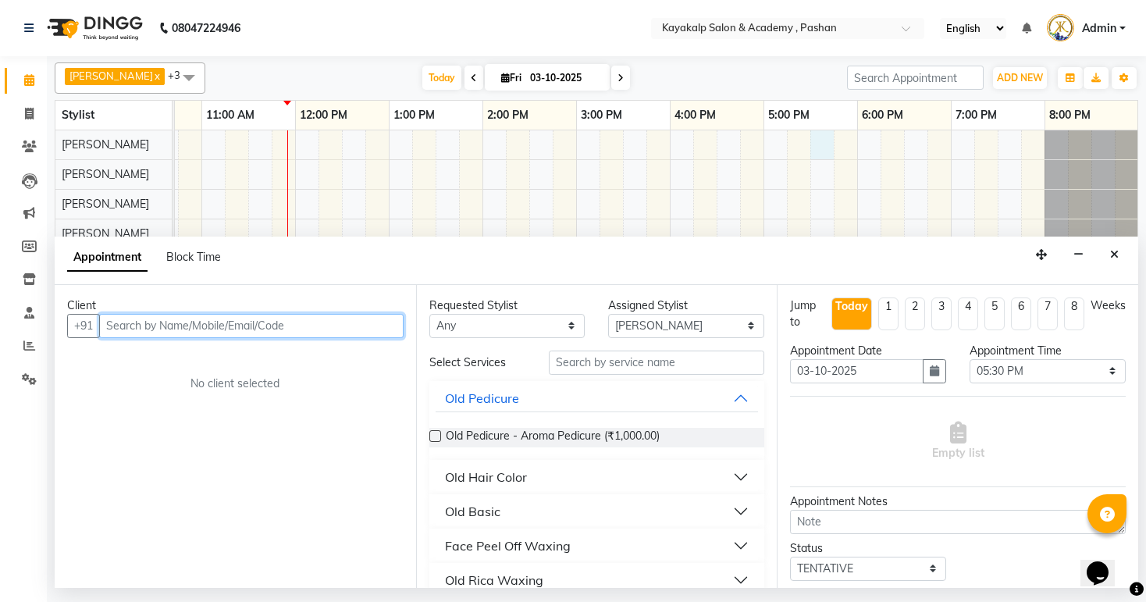
click at [296, 319] on input "text" at bounding box center [251, 326] width 304 height 24
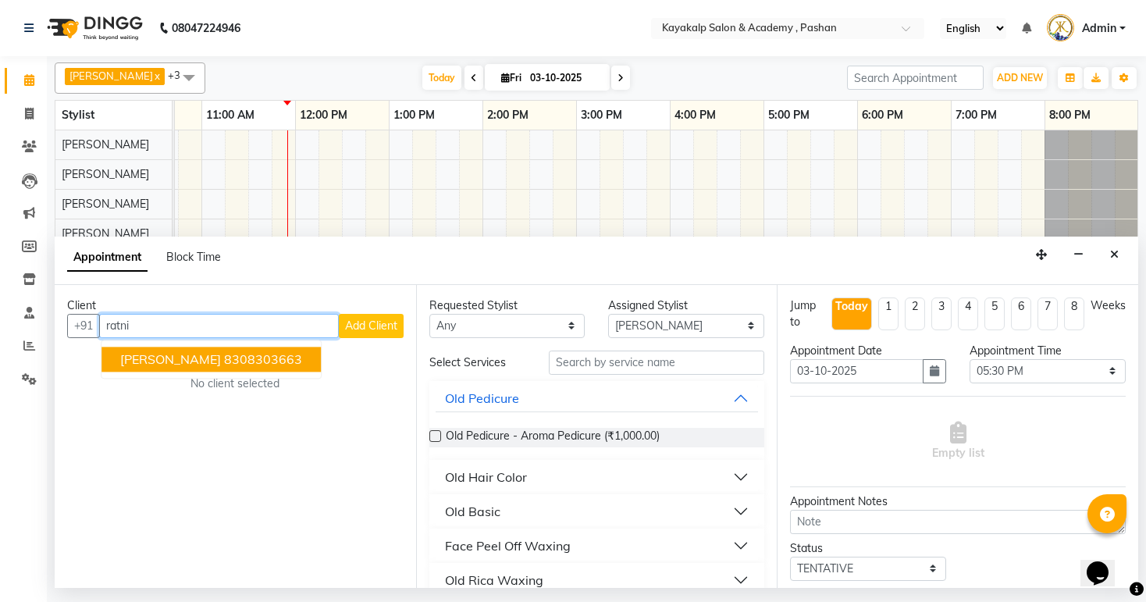
click at [244, 365] on button "[PERSON_NAME] 8308303663" at bounding box center [210, 359] width 219 height 25
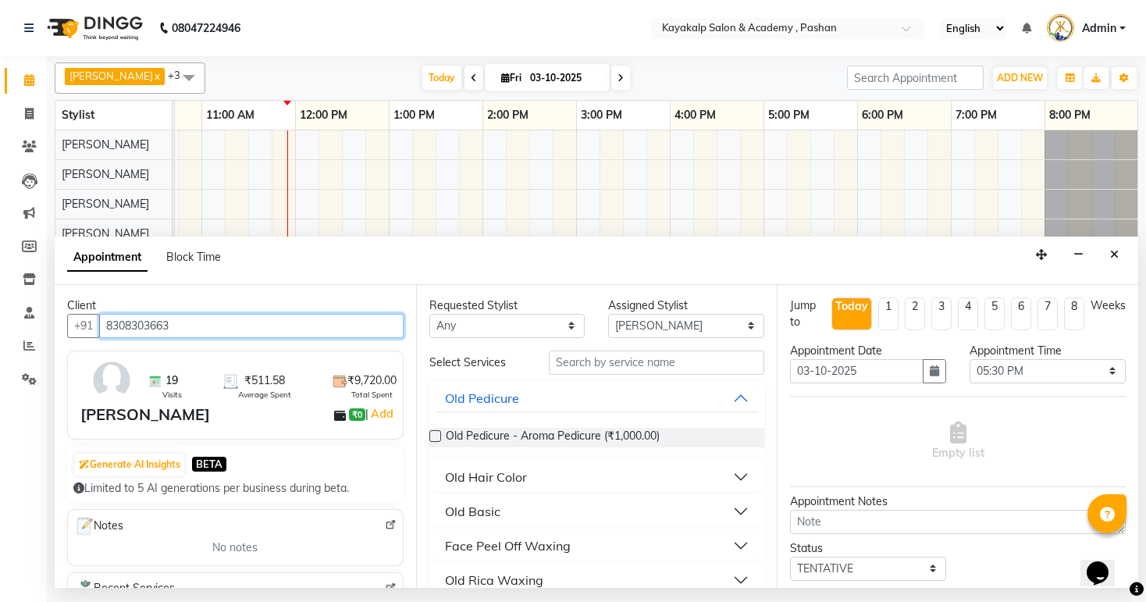
type input "8308303663"
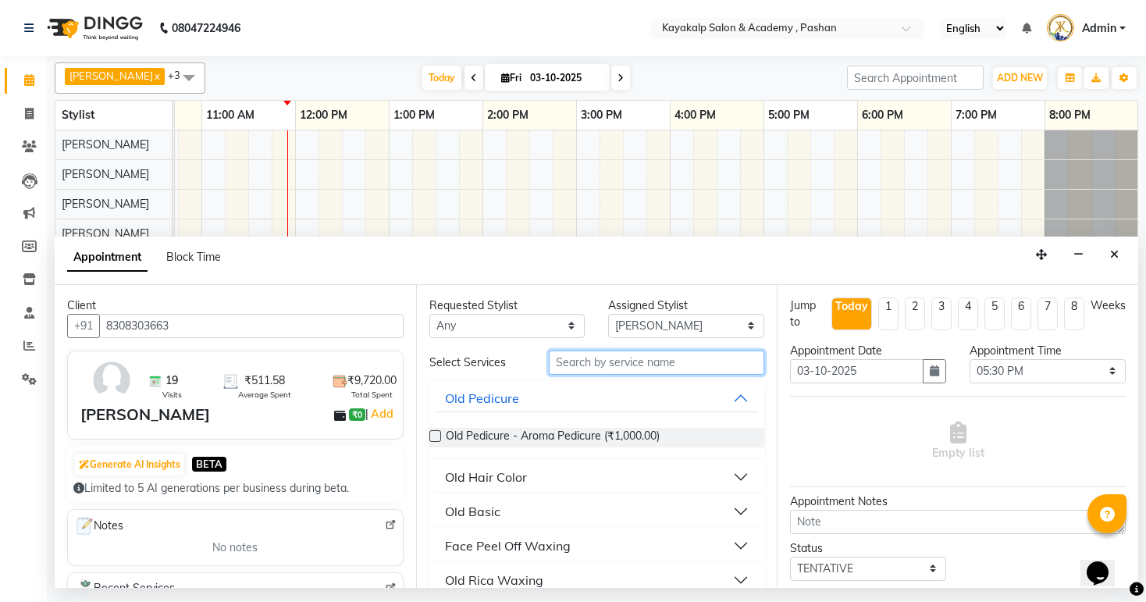
click at [650, 358] on input "text" at bounding box center [656, 363] width 215 height 24
type input "eye"
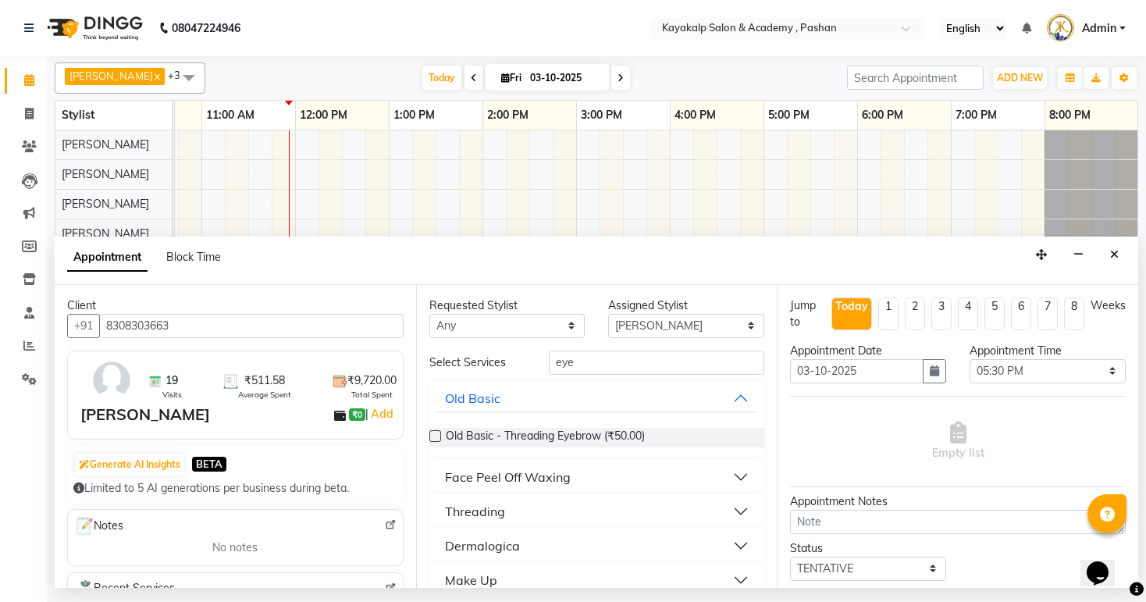
click at [555, 472] on div "Face Peel Off Waxing" at bounding box center [508, 477] width 126 height 19
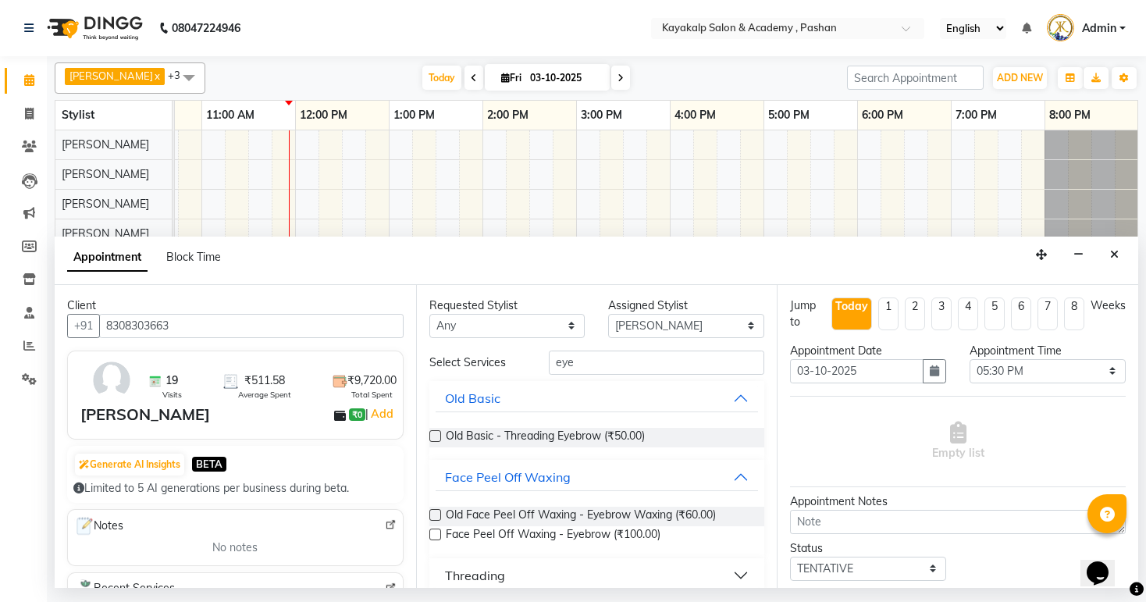
click at [439, 532] on label at bounding box center [435, 535] width 12 height 12
click at [439, 532] on input "checkbox" at bounding box center [434, 536] width 10 height 10
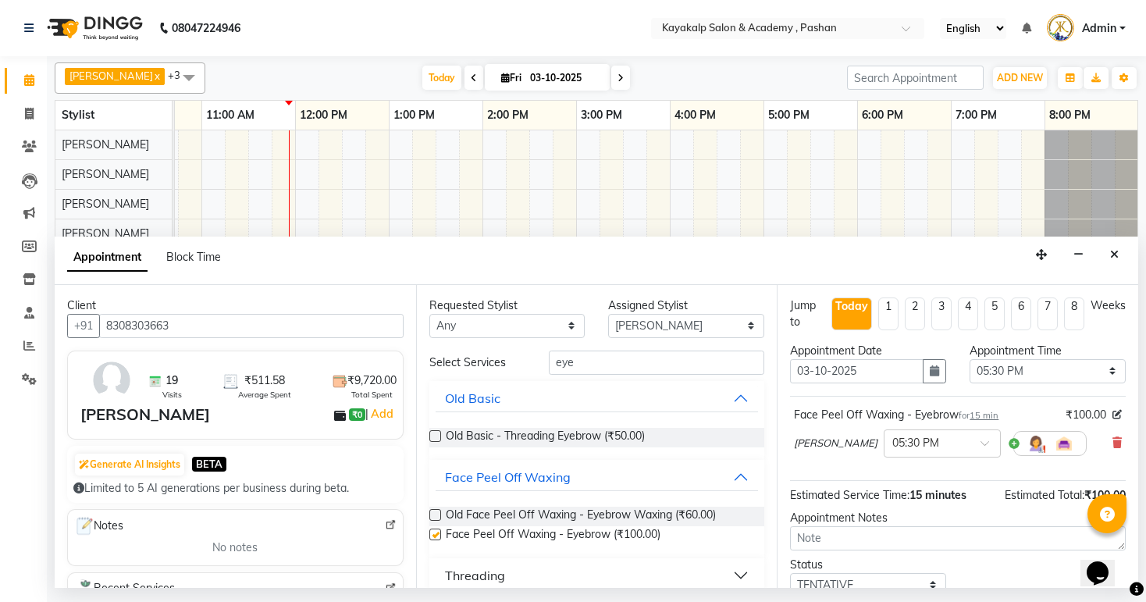
checkbox input "false"
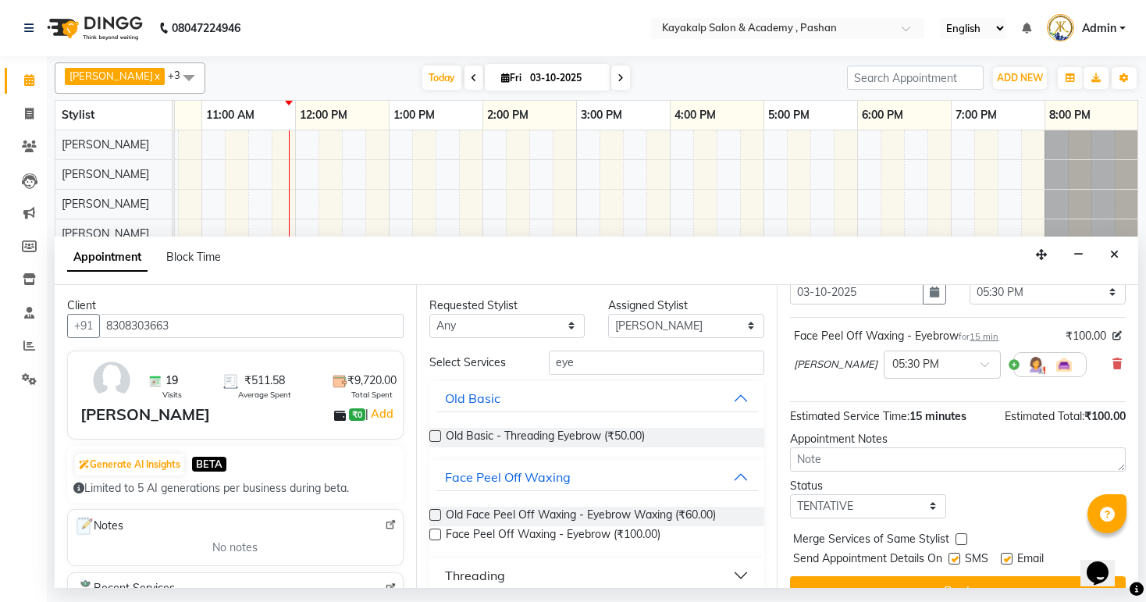
scroll to position [107, 0]
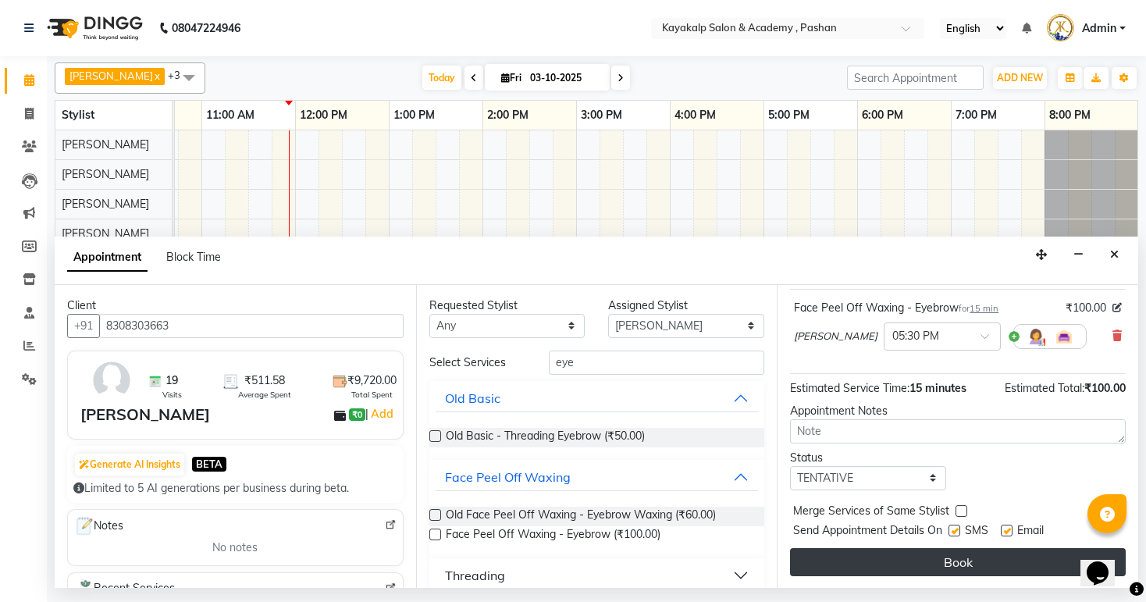
click at [985, 556] on button "Book" at bounding box center [958, 562] width 336 height 28
